Goal: Transaction & Acquisition: Purchase product/service

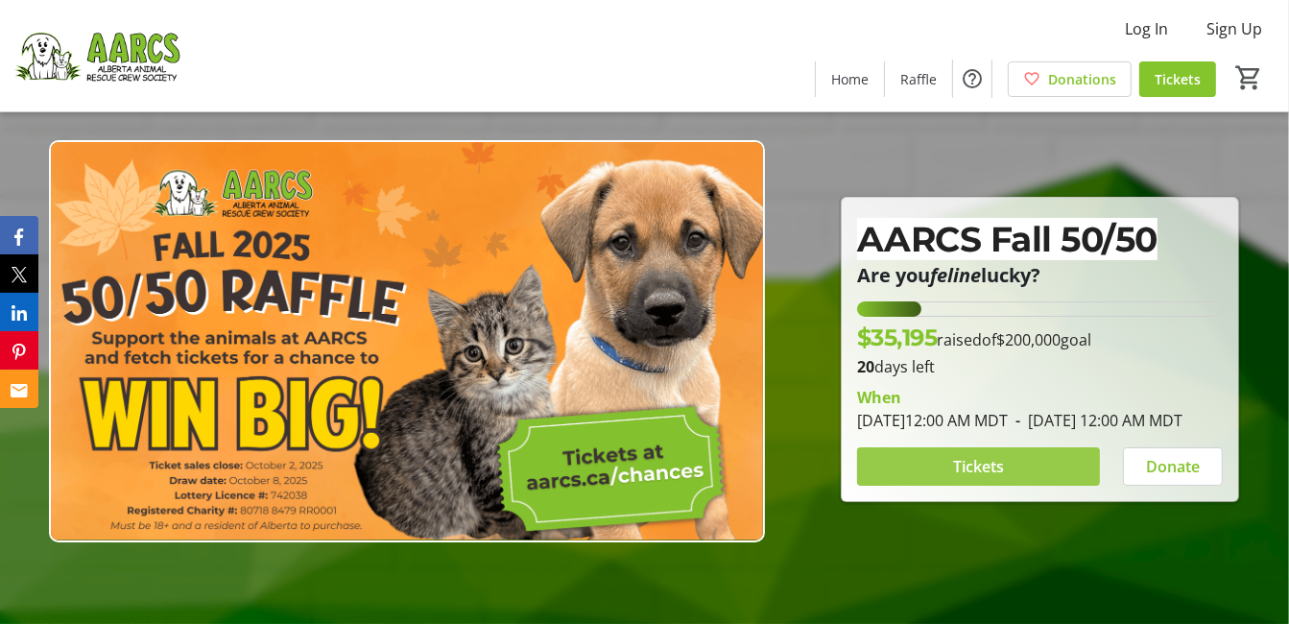
click at [976, 469] on span "Tickets" at bounding box center [978, 466] width 51 height 23
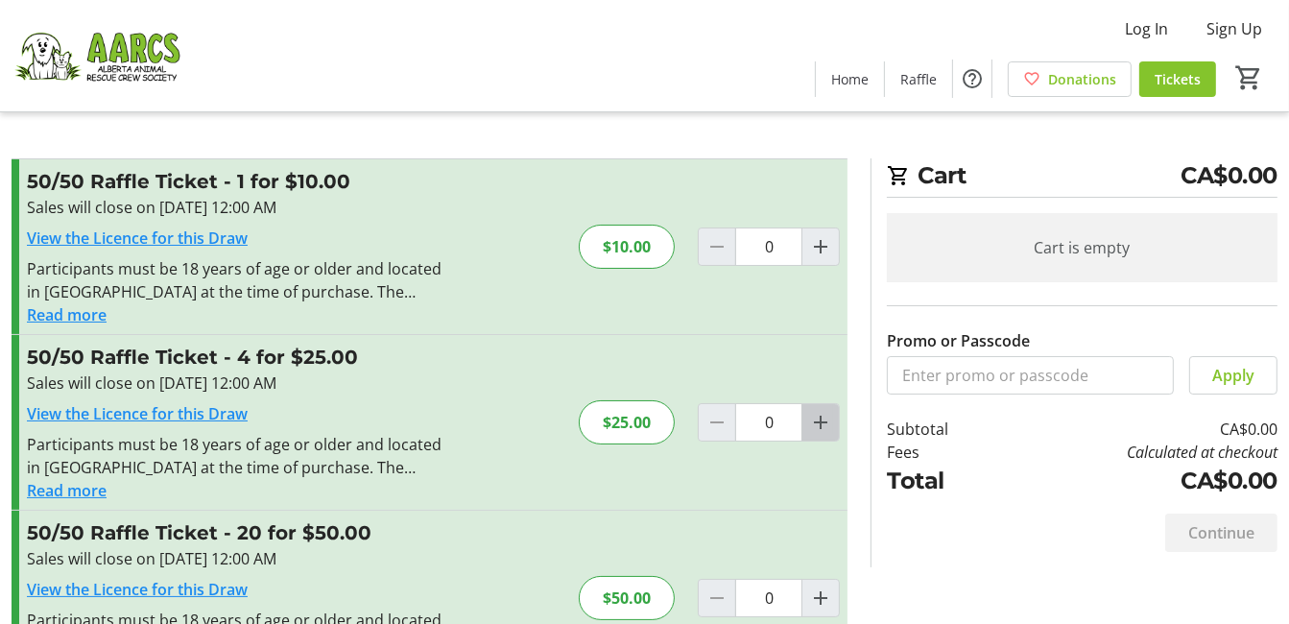
click at [820, 419] on mat-icon "Increment by one" at bounding box center [820, 422] width 23 height 23
type input "1"
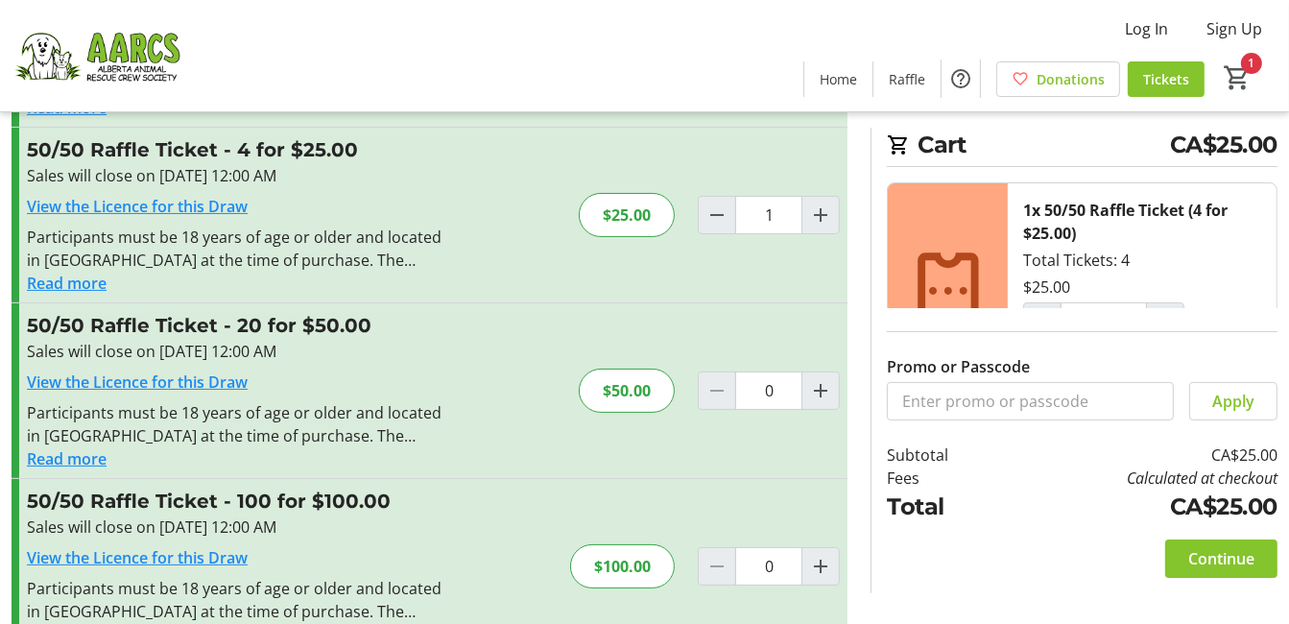
scroll to position [162, 0]
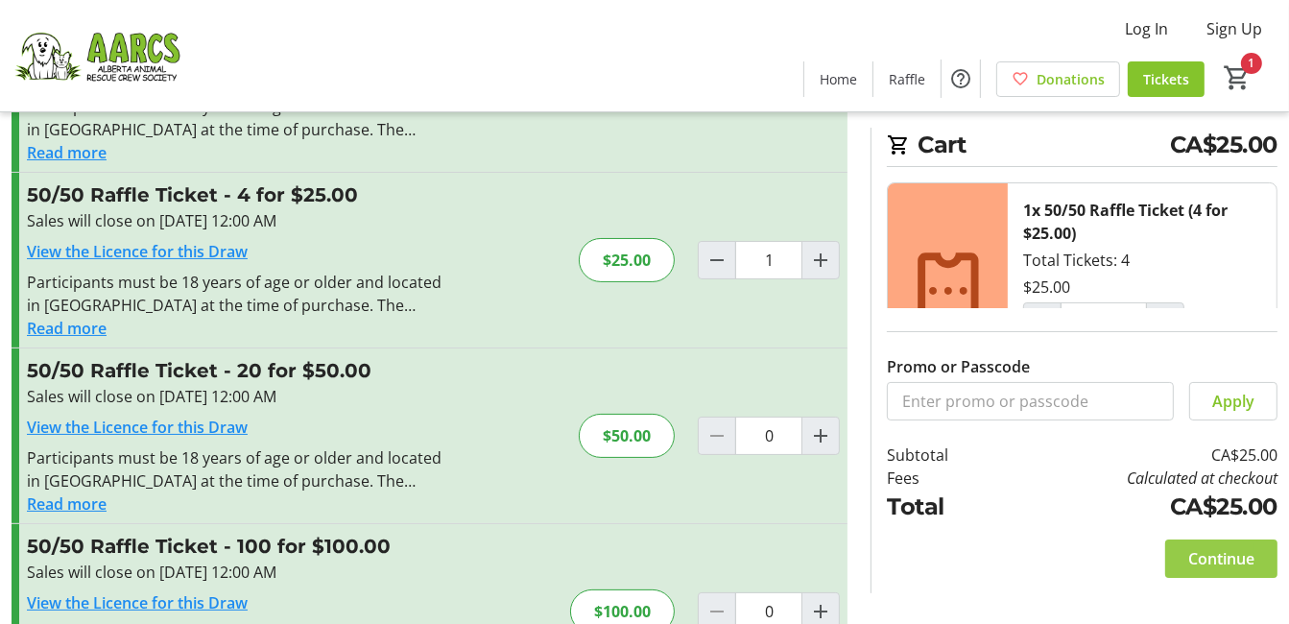
click at [1209, 557] on span "Continue" at bounding box center [1221, 558] width 66 height 23
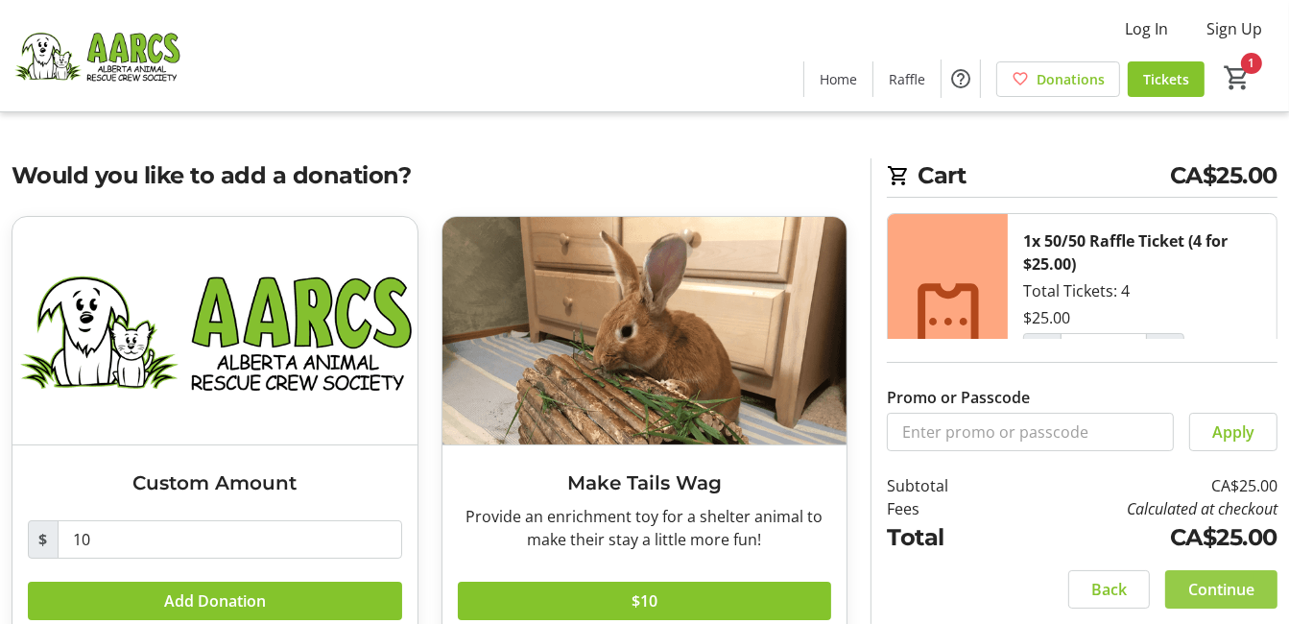
click at [1218, 584] on span "Continue" at bounding box center [1221, 589] width 66 height 23
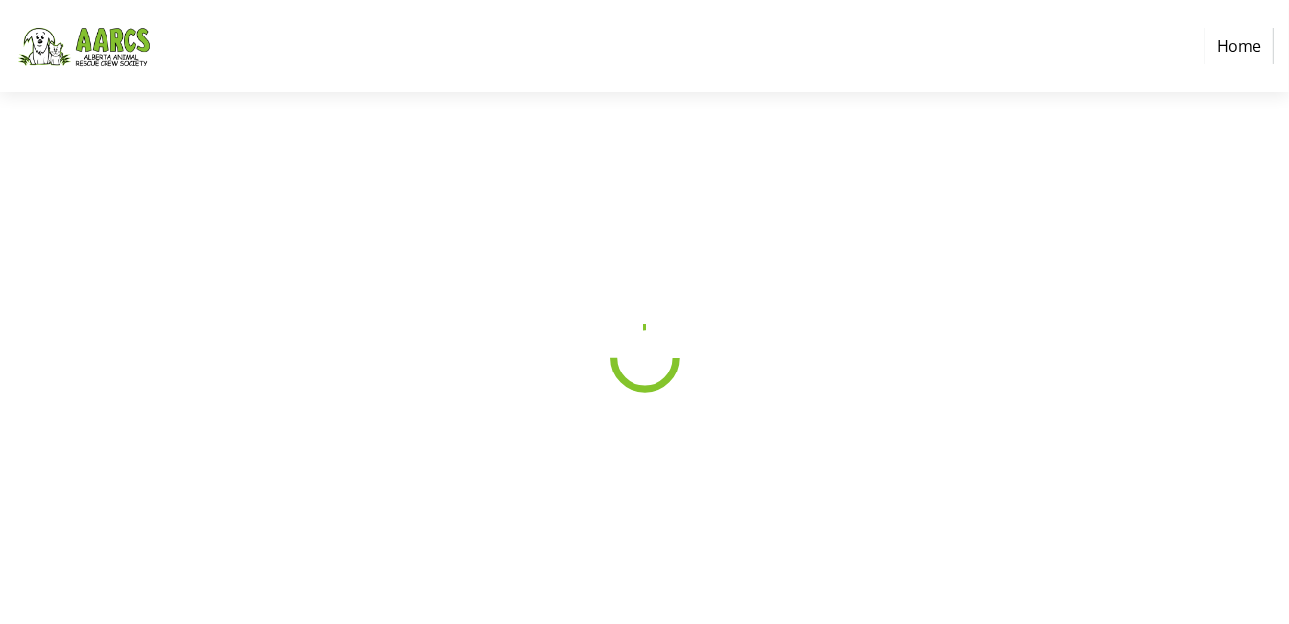
select select "CA"
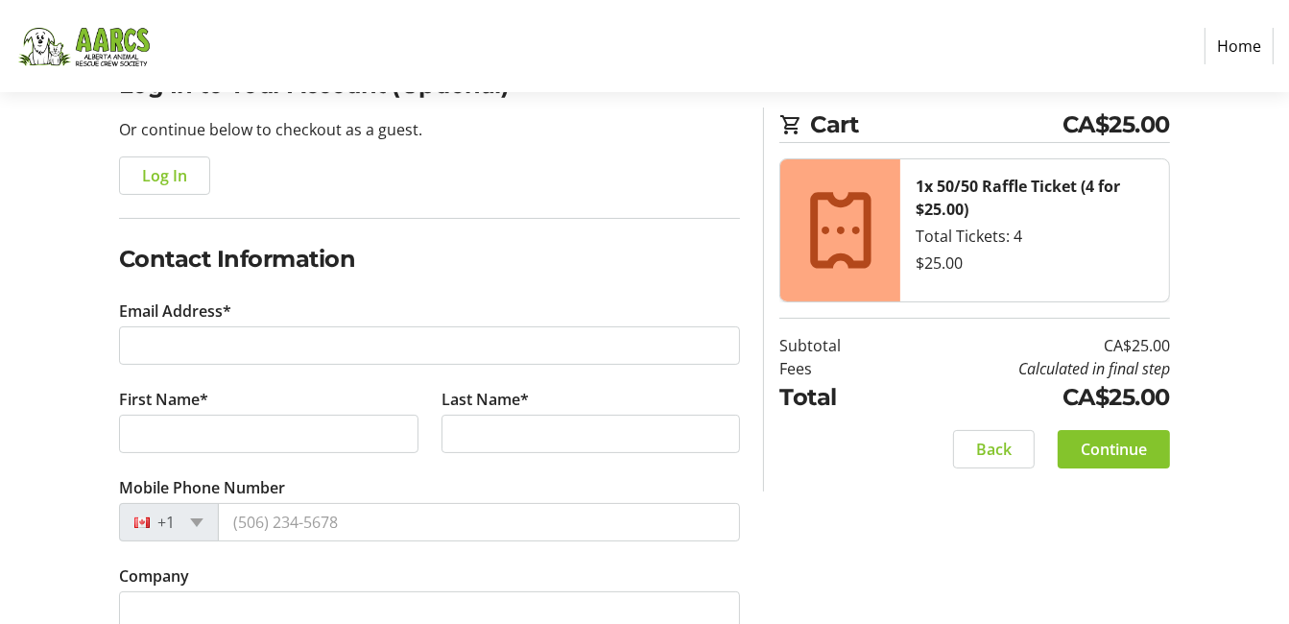
scroll to position [192, 0]
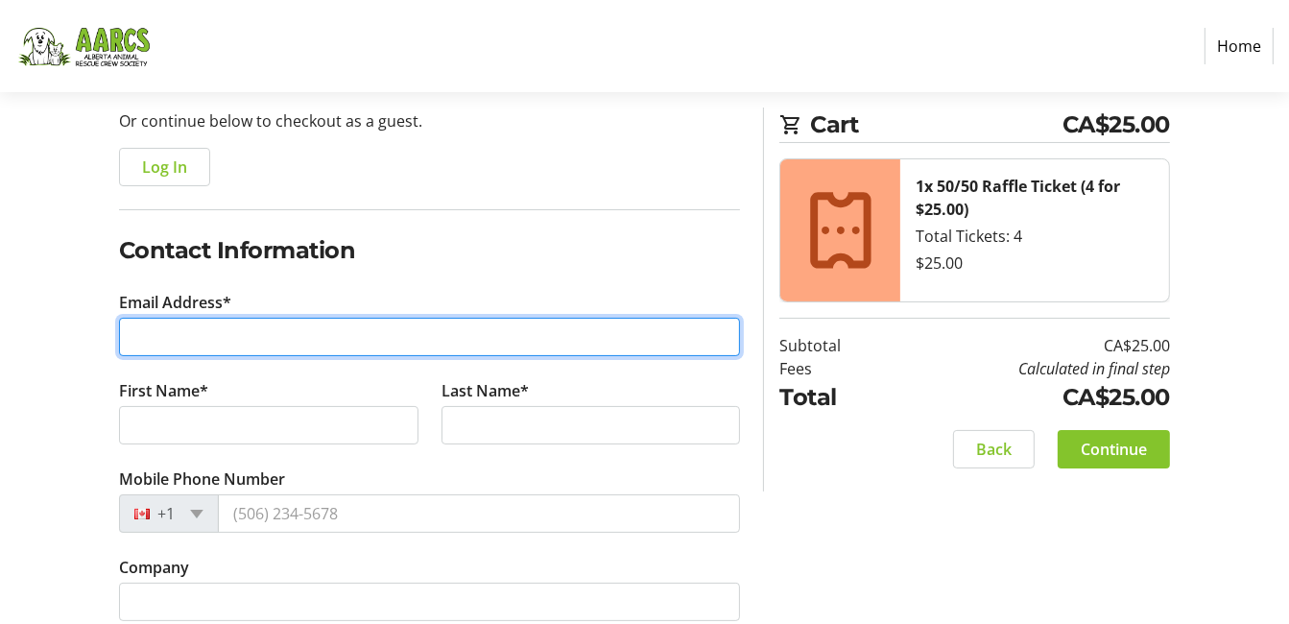
click at [176, 339] on input "Email Address*" at bounding box center [430, 337] width 622 height 38
type input "[EMAIL_ADDRESS][DOMAIN_NAME]"
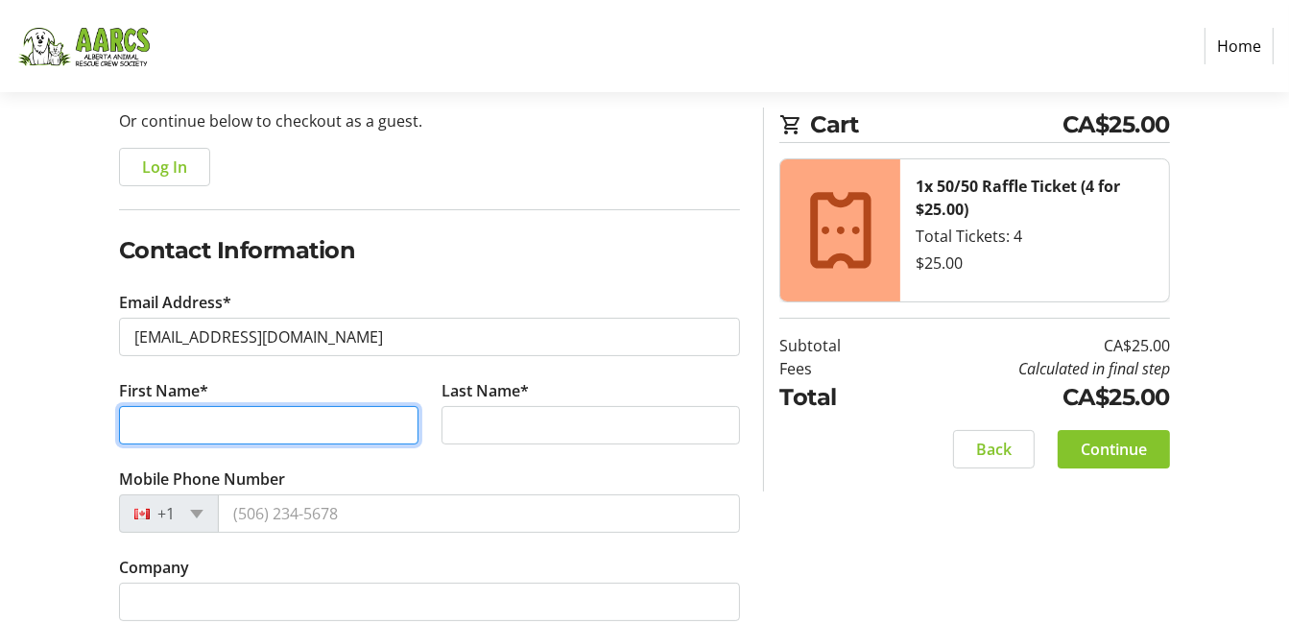
type input "[PERSON_NAME]"
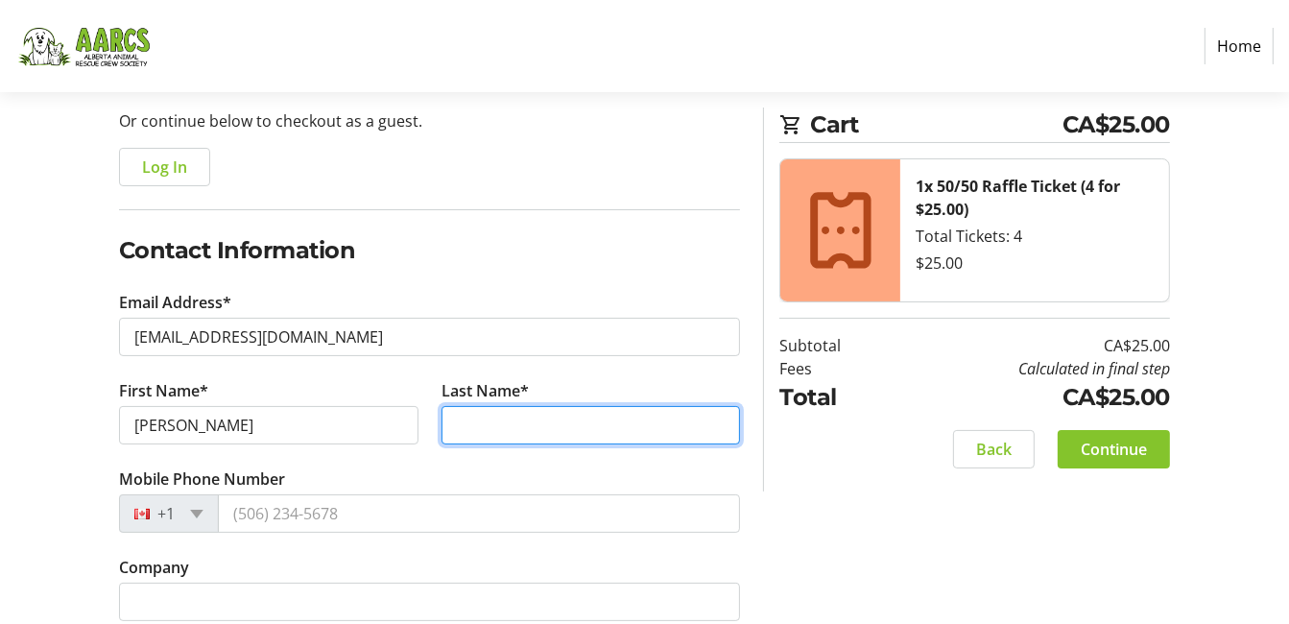
type input "[GEOGRAPHIC_DATA]"
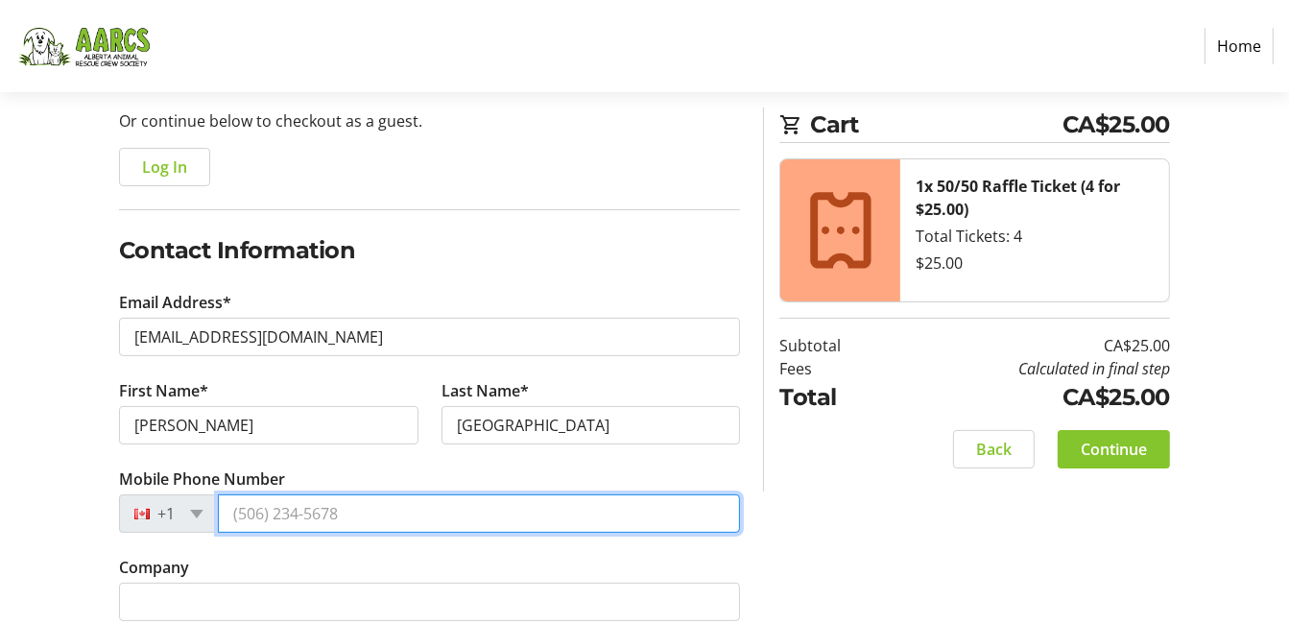
type input "[PHONE_NUMBER]"
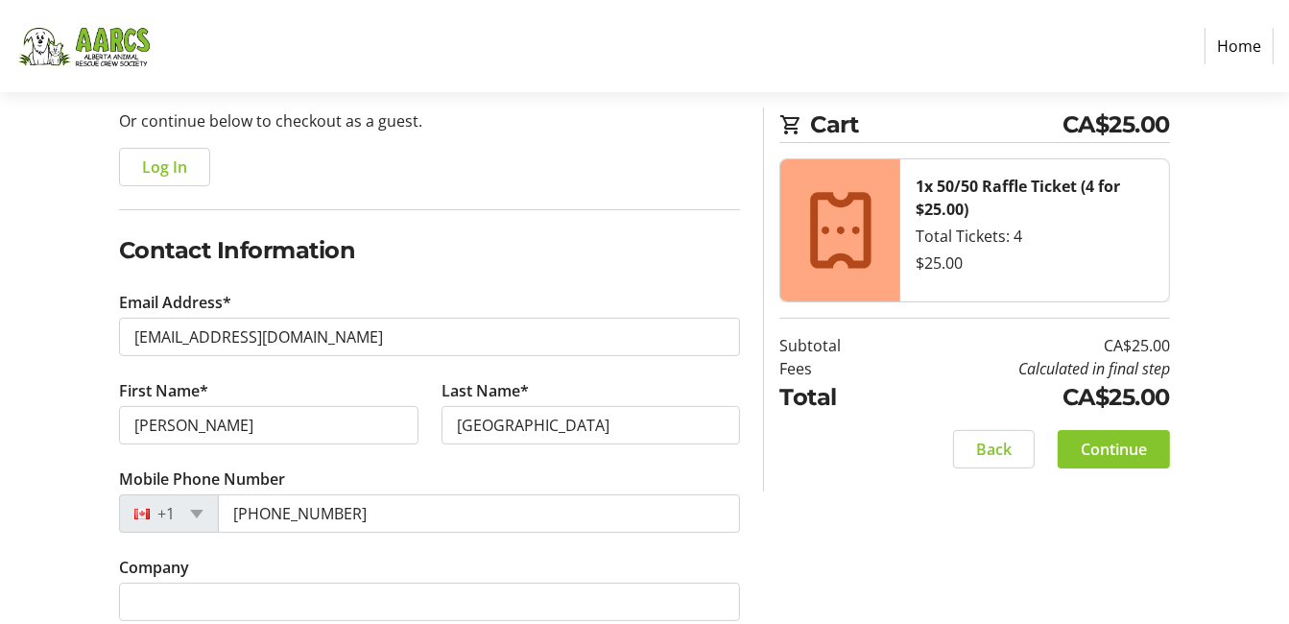
type input "[STREET_ADDRESS][DEMOGRAPHIC_DATA]"
type input "[GEOGRAPHIC_DATA]"
select select "AB"
type input "T3C 1W5"
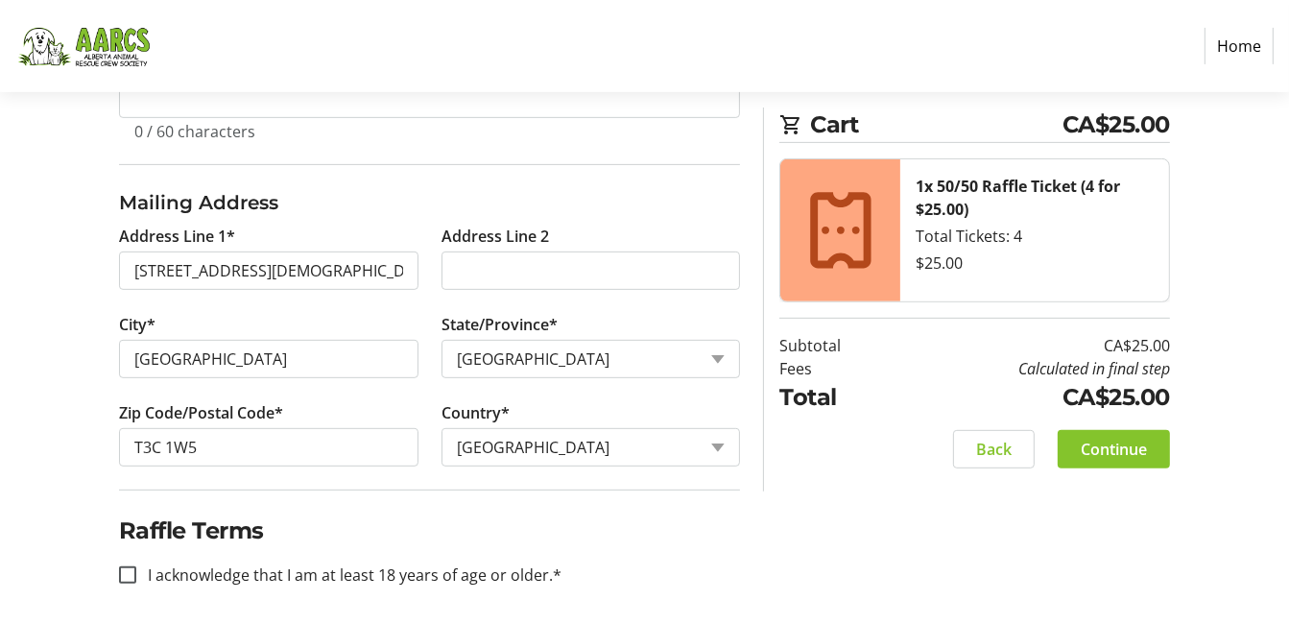
scroll to position [700, 0]
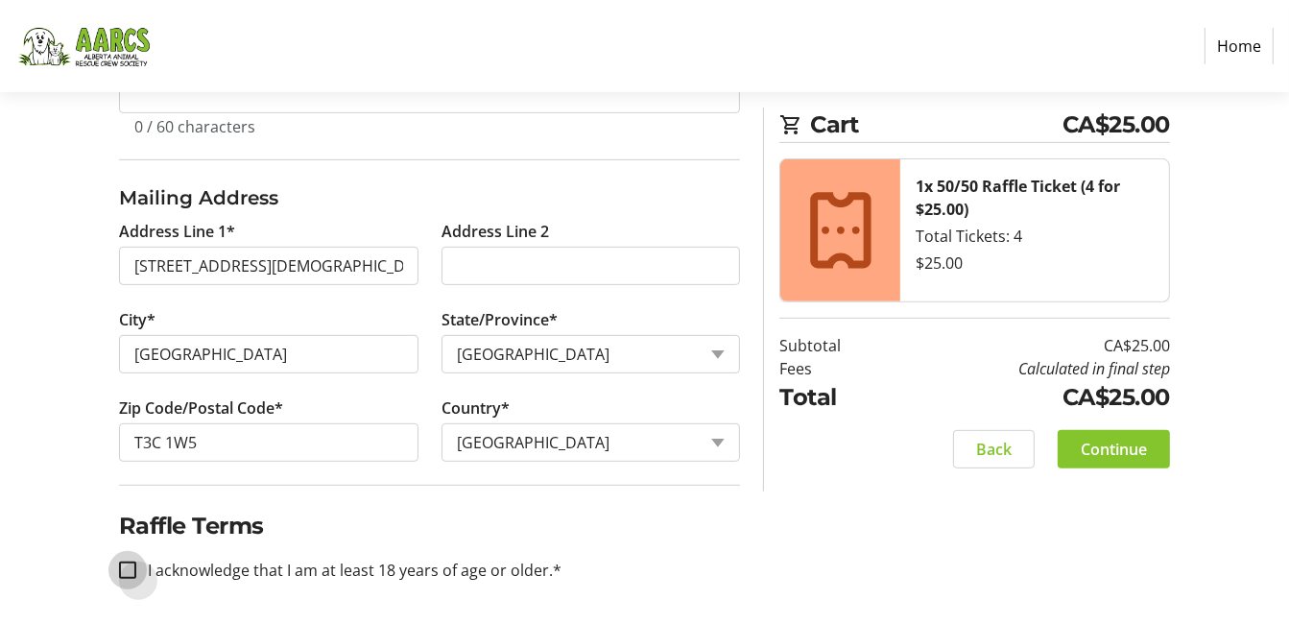
click at [128, 564] on input "I acknowledge that I am at least 18 years of age or older.*" at bounding box center [127, 569] width 17 height 17
checkbox input "true"
click at [1129, 442] on span "Continue" at bounding box center [1114, 449] width 66 height 23
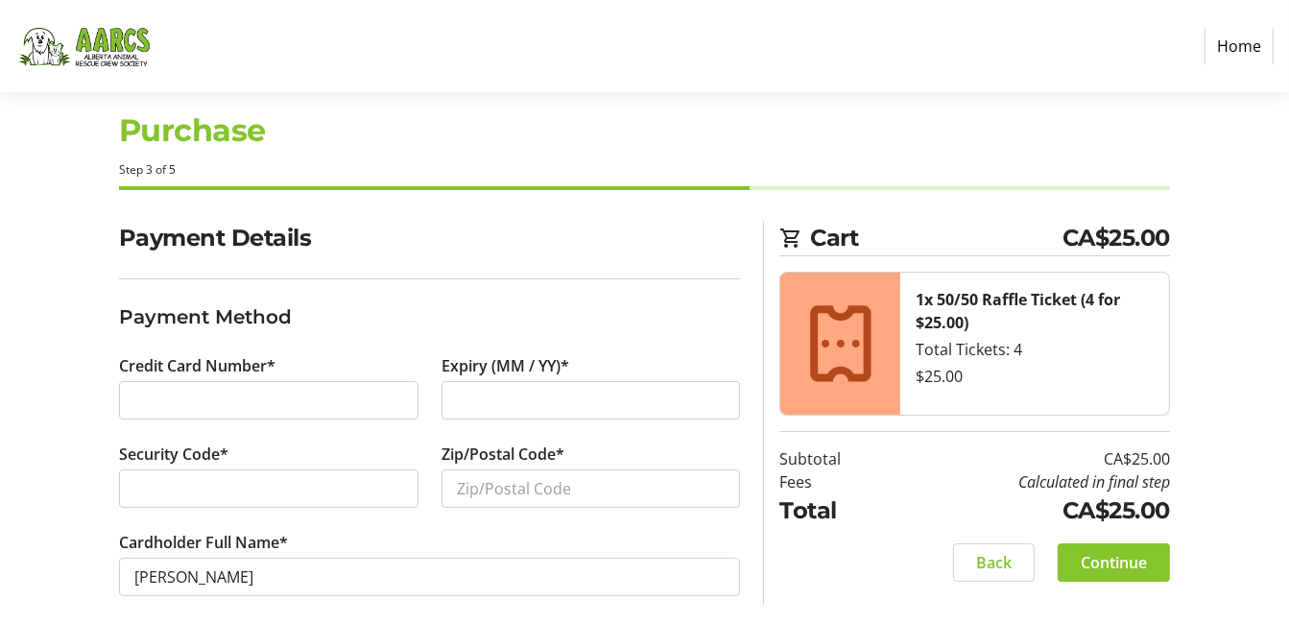
scroll to position [47, 0]
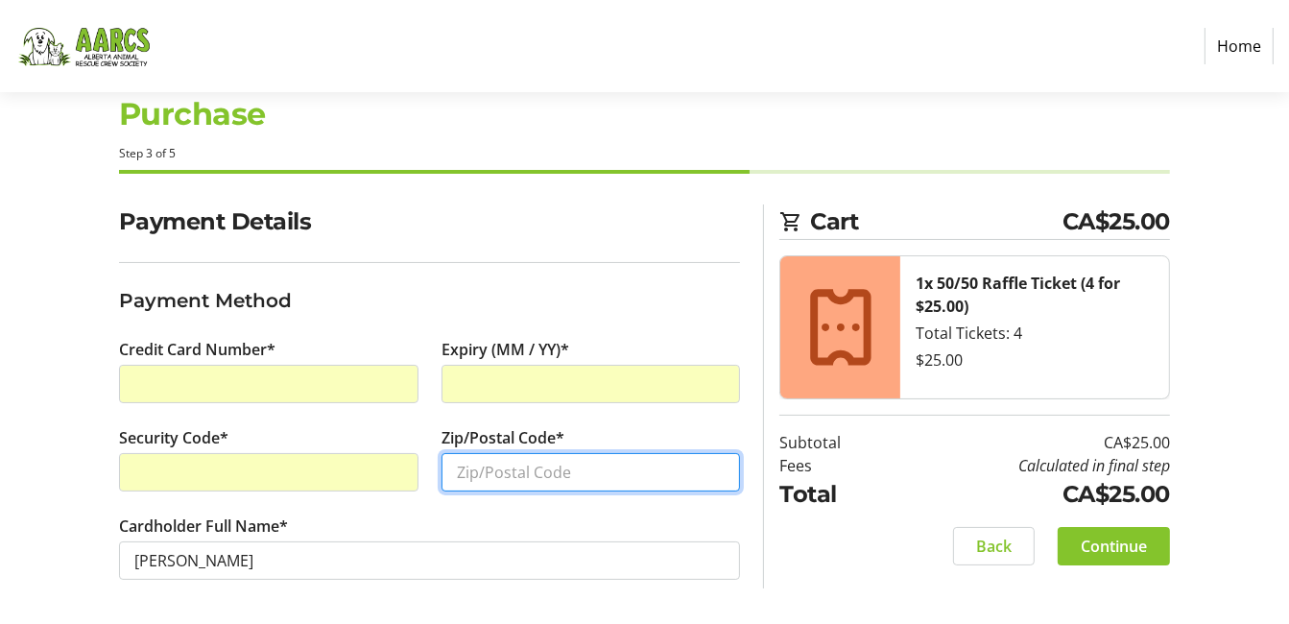
click at [634, 478] on input "Zip/Postal Code*" at bounding box center [590, 472] width 299 height 38
type input "T3C 1W5"
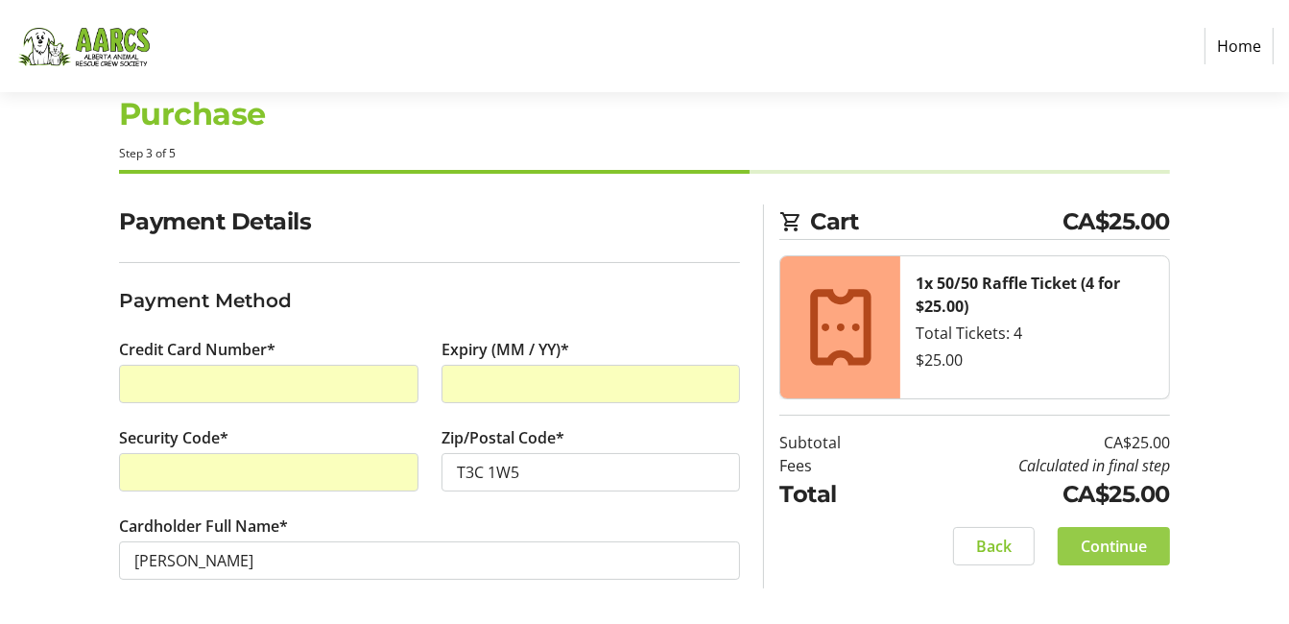
click at [1133, 543] on span "Continue" at bounding box center [1114, 545] width 66 height 23
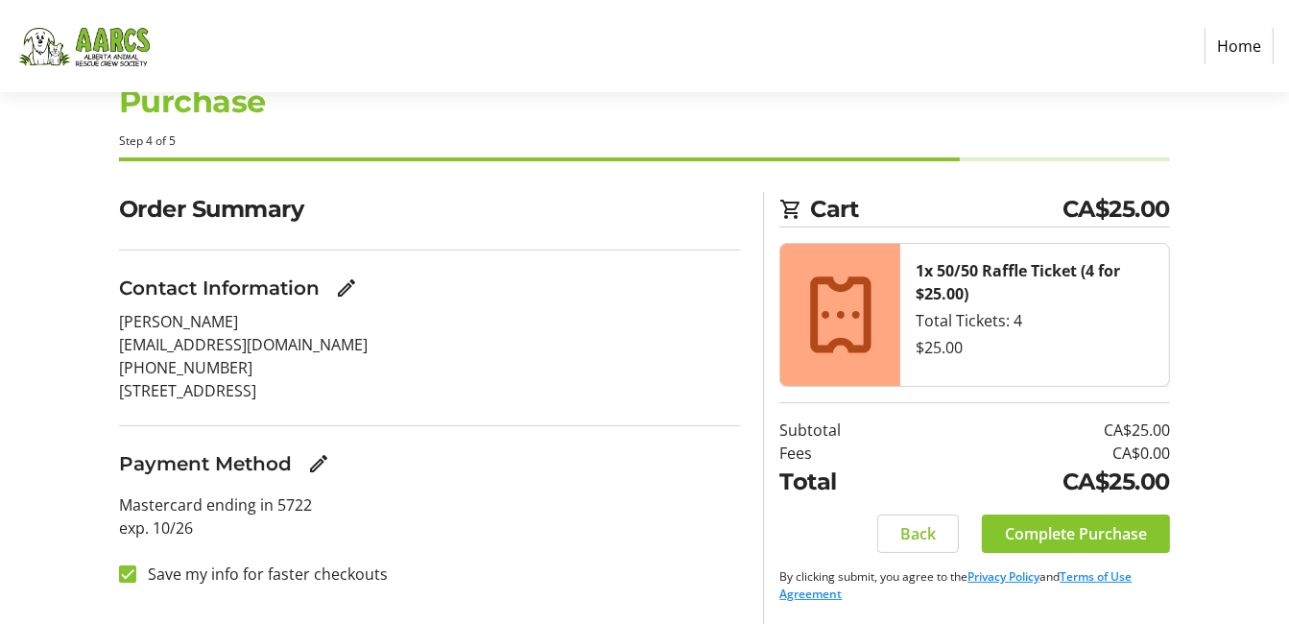
scroll to position [60, 0]
click at [1094, 532] on span "Complete Purchase" at bounding box center [1076, 532] width 142 height 23
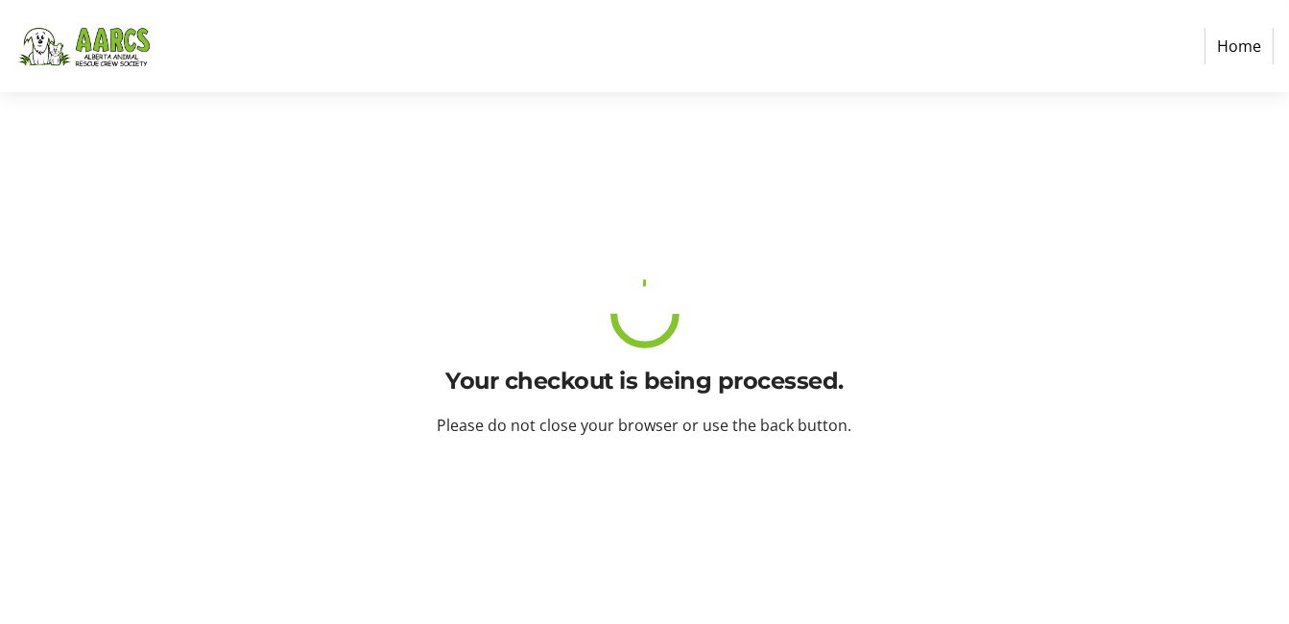
scroll to position [0, 0]
